Goal: Information Seeking & Learning: Learn about a topic

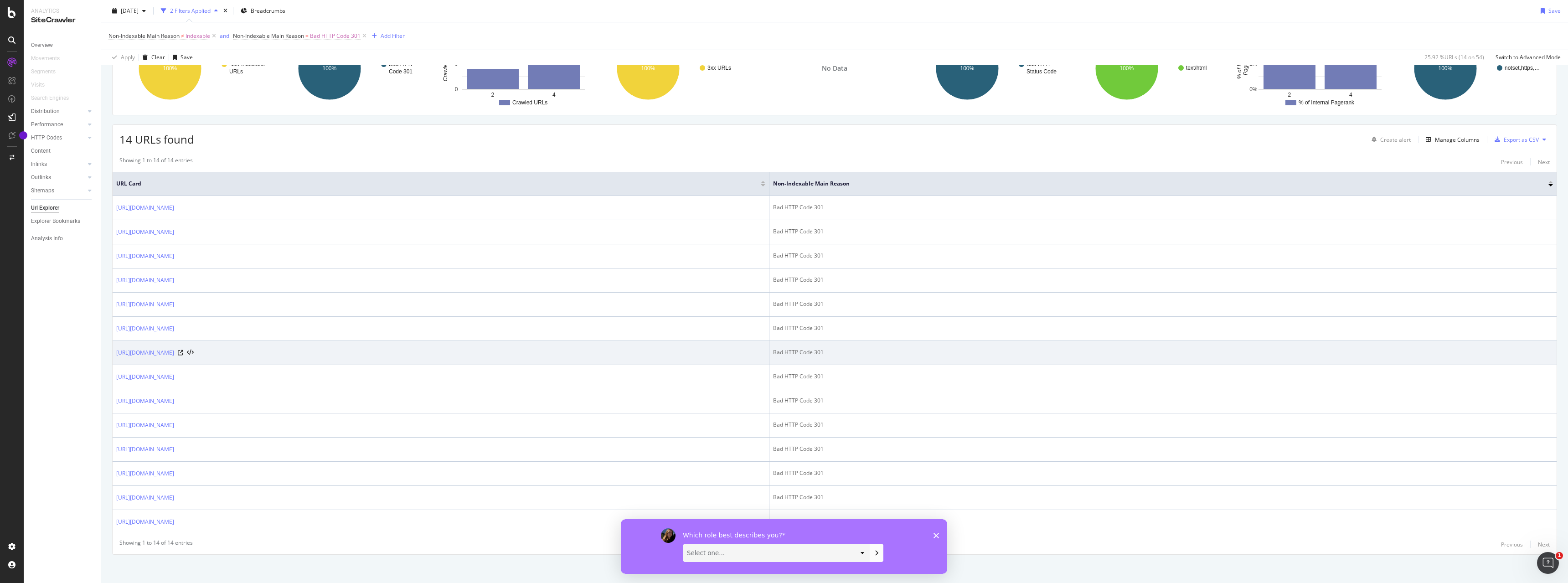
scroll to position [107, 0]
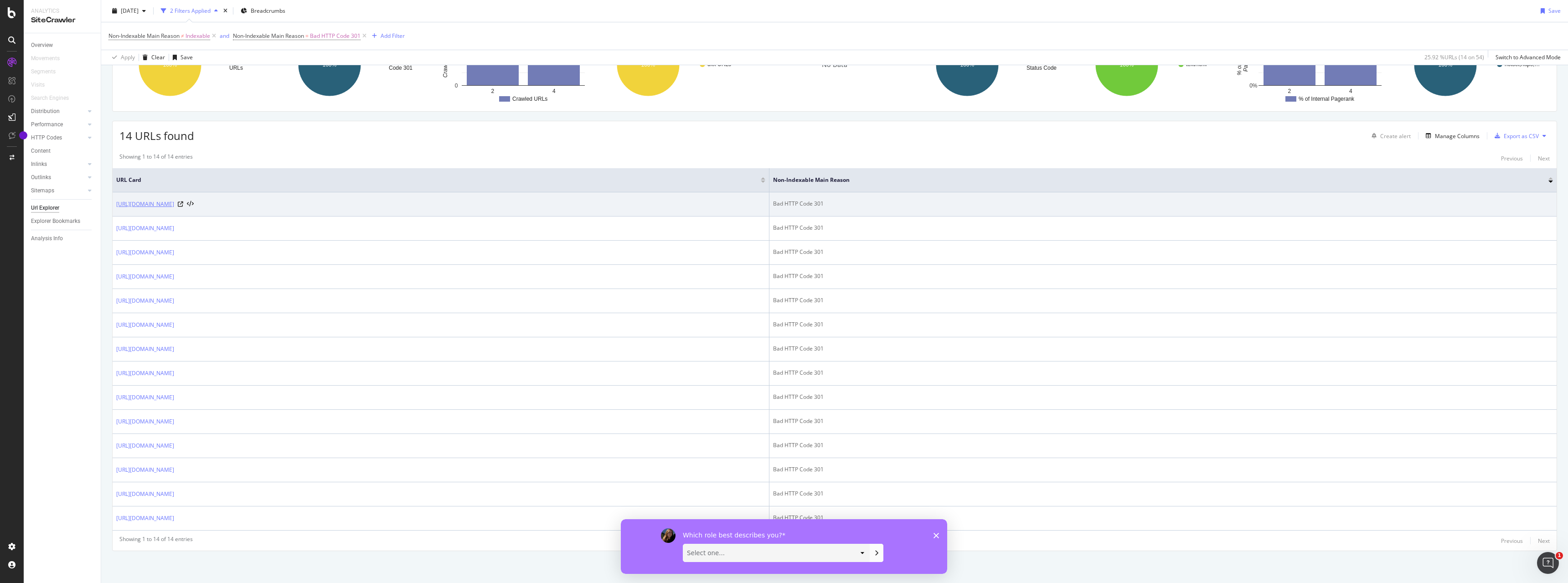
click at [174, 204] on link "[URL][DOMAIN_NAME]" at bounding box center [145, 204] width 58 height 9
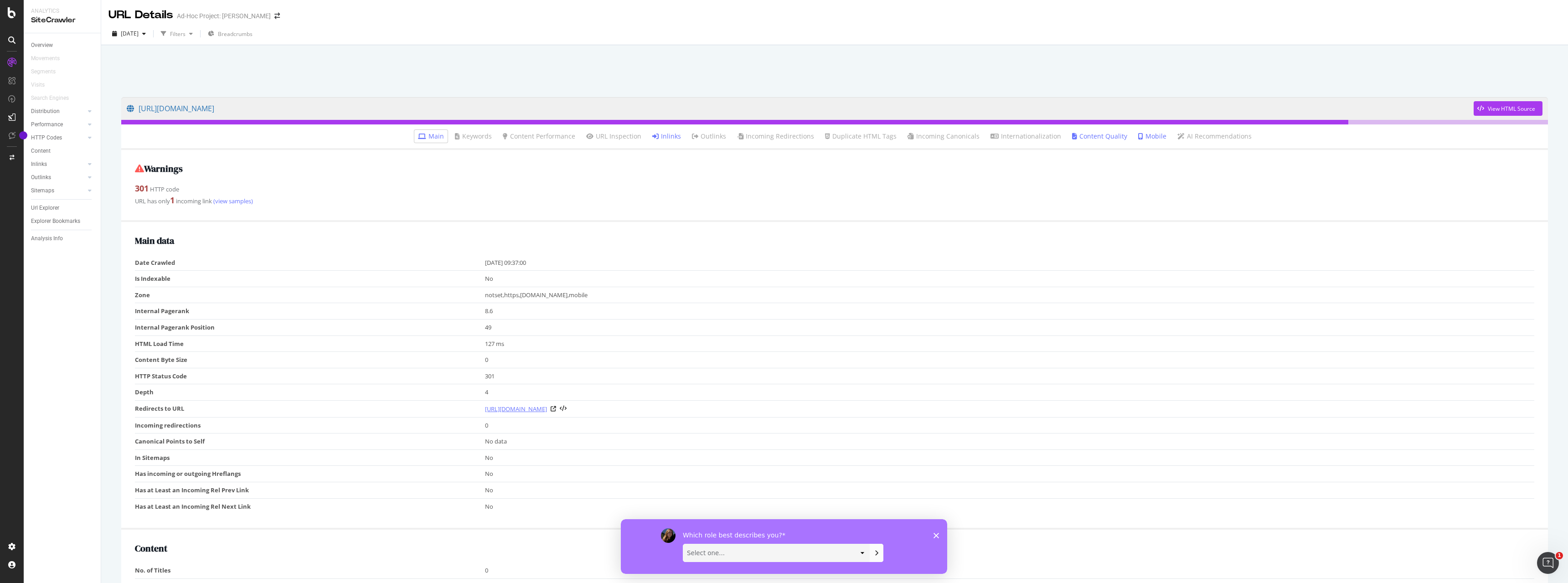
click at [547, 410] on link "https://harpercollective.co.uk/products/cabin-expandable-2-0" at bounding box center [516, 409] width 62 height 9
drag, startPoint x: 480, startPoint y: 410, endPoint x: 651, endPoint y: 409, distance: 171.0
click at [651, 409] on tr "Redirects to URL https://harpercollective.co.uk/products/cabin-expandable-2-0" at bounding box center [834, 409] width 1399 height 17
copy tr "https://harpercollective.co.uk/products/cabin-expandable-2-0"
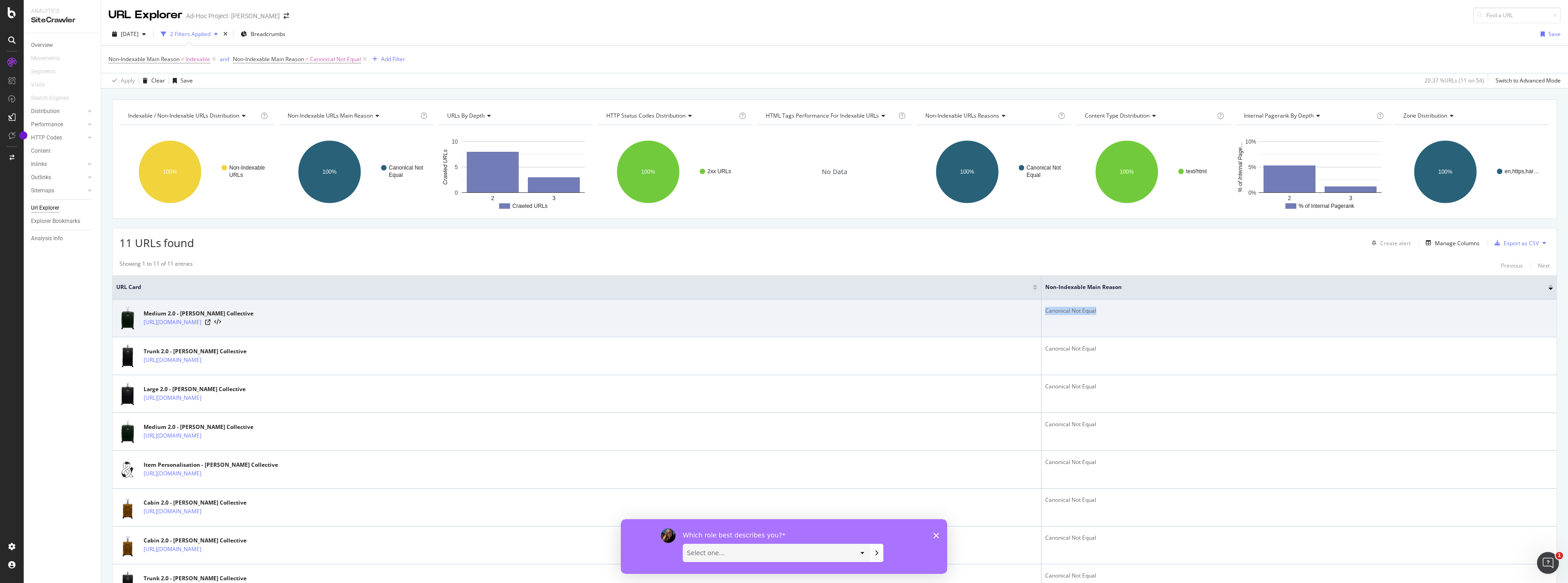
drag, startPoint x: 1110, startPoint y: 311, endPoint x: 1161, endPoint y: 312, distance: 51.0
click at [1161, 312] on div "Canonical Not Equal" at bounding box center [1299, 311] width 507 height 8
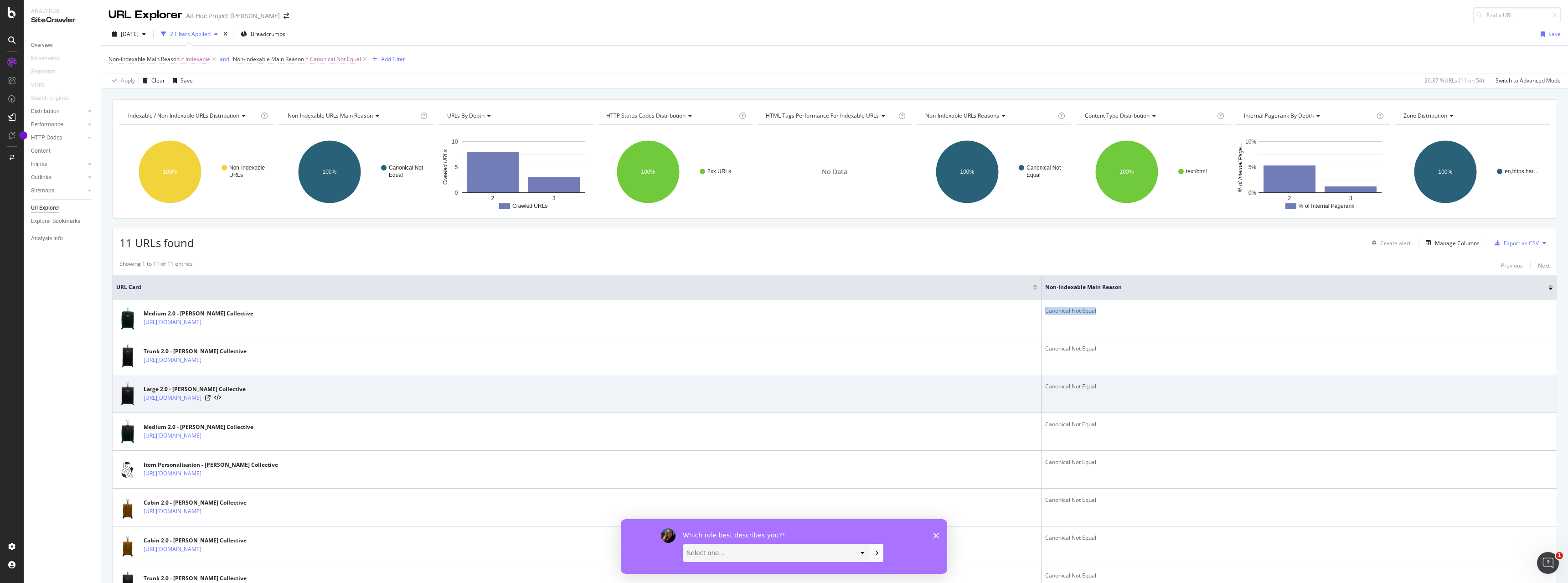
copy div "Canonical Not Equal"
